Goal: Task Accomplishment & Management: Complete application form

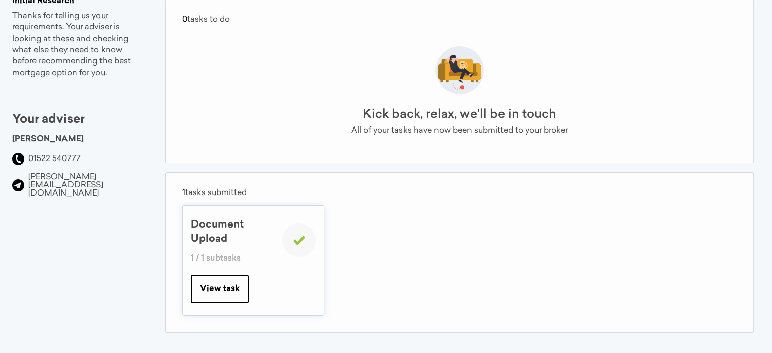
scroll to position [115, 0]
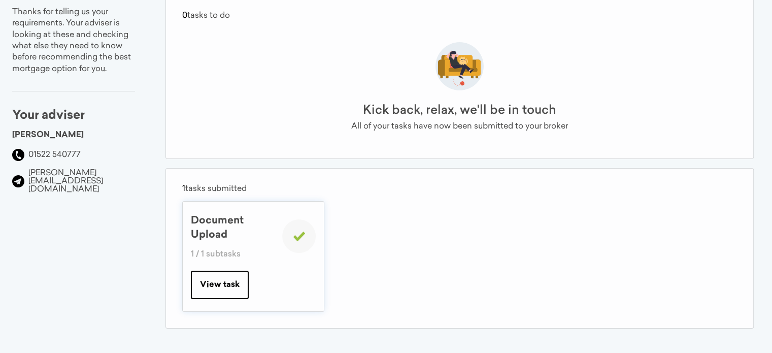
click at [240, 284] on button "View task" at bounding box center [220, 284] width 58 height 28
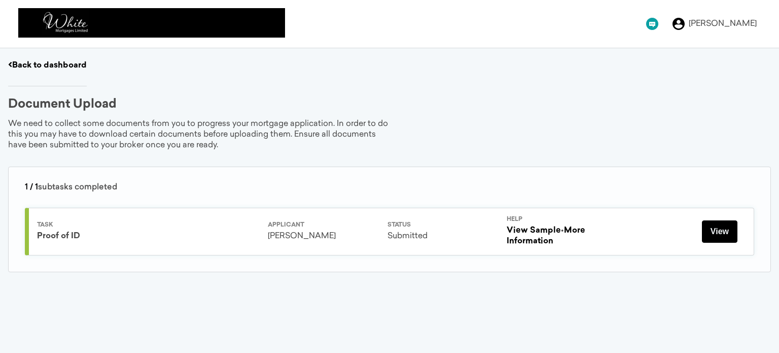
click at [718, 232] on button "View" at bounding box center [720, 231] width 36 height 22
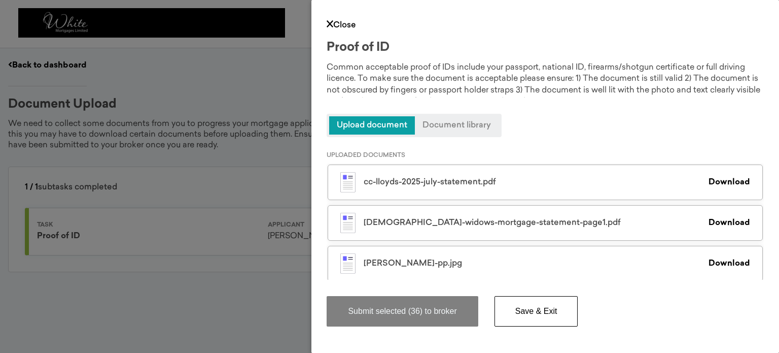
click at [390, 125] on span "Upload document" at bounding box center [372, 125] width 86 height 18
click at [555, 123] on div "Proof of ID Common acceptable proof of IDs include your passport, national ID, …" at bounding box center [545, 89] width 437 height 95
click at [387, 123] on span "Upload document" at bounding box center [372, 125] width 86 height 18
click at [382, 125] on span "Upload document" at bounding box center [372, 125] width 86 height 18
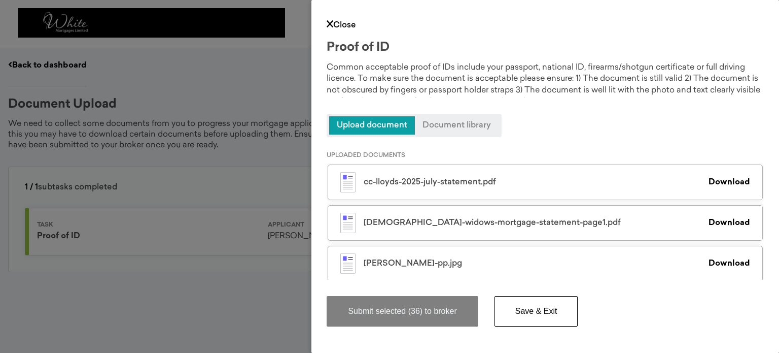
click at [326, 22] on div "Close Proof of ID Common acceptable proof of IDs include your passport, nationa…" at bounding box center [545, 176] width 468 height 353
click at [343, 25] on link "Close" at bounding box center [341, 25] width 29 height 8
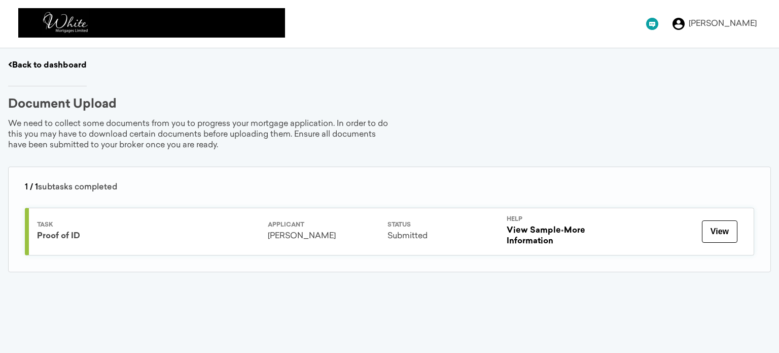
click at [50, 62] on link "Back to dashboard" at bounding box center [47, 65] width 79 height 8
